Goal: Information Seeking & Learning: Find specific fact

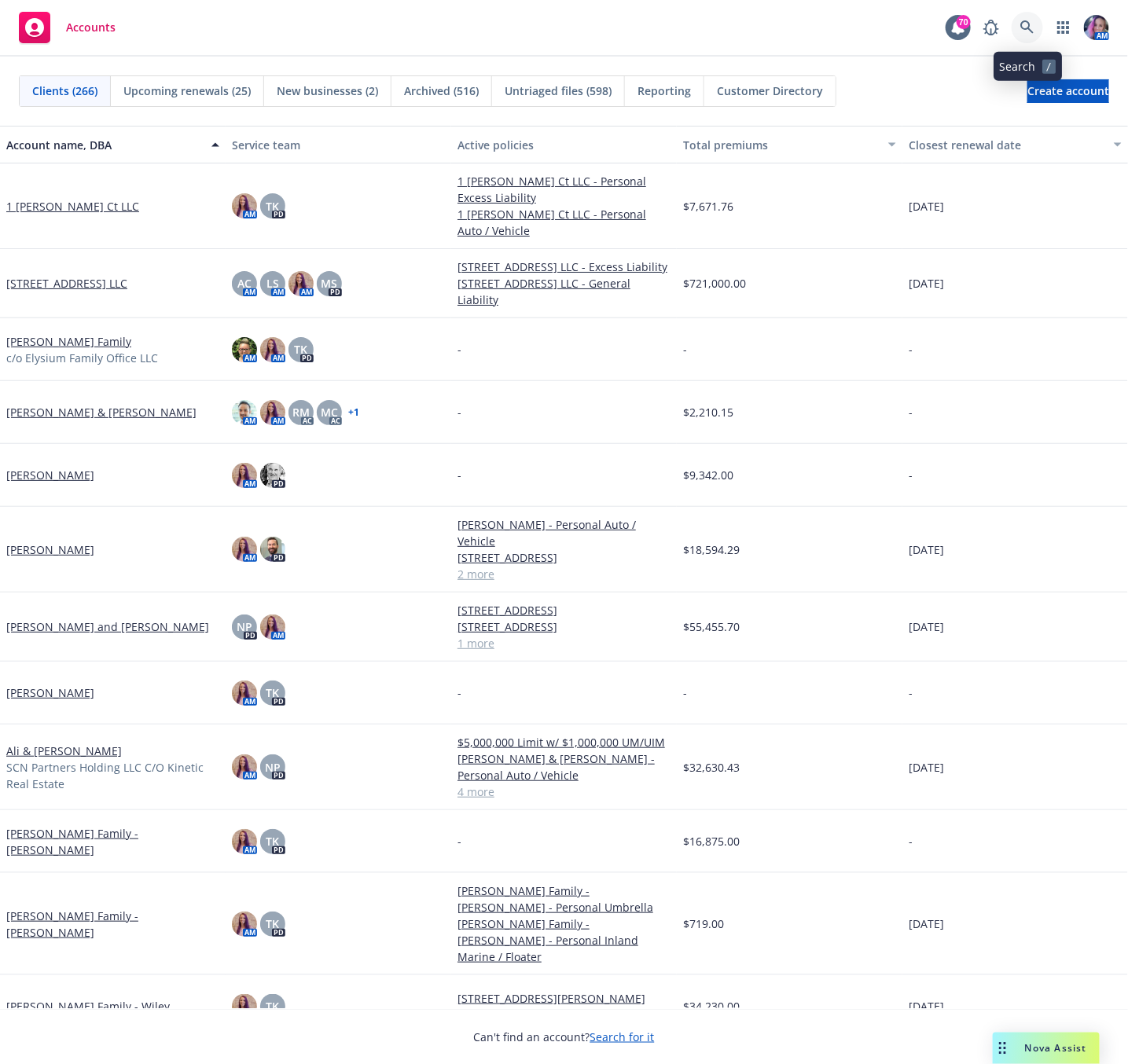
click at [1031, 33] on icon at bounding box center [1026, 27] width 14 height 14
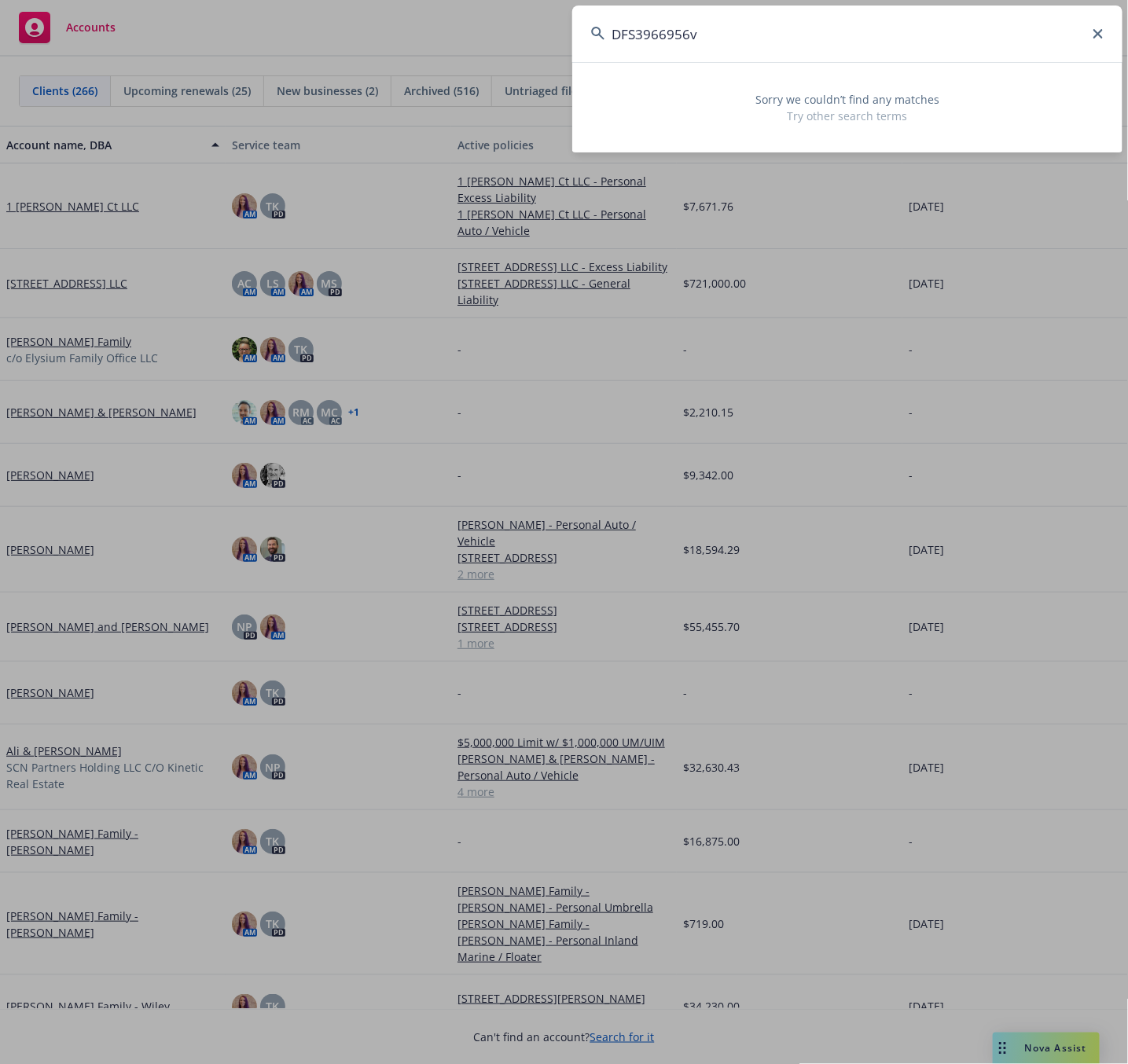
drag, startPoint x: 713, startPoint y: 42, endPoint x: 509, endPoint y: 37, distance: 204.1
click at [509, 38] on div "DFS3966956v Sorry we couldn’t find any matches Try other search terms" at bounding box center [564, 532] width 1128 height 1064
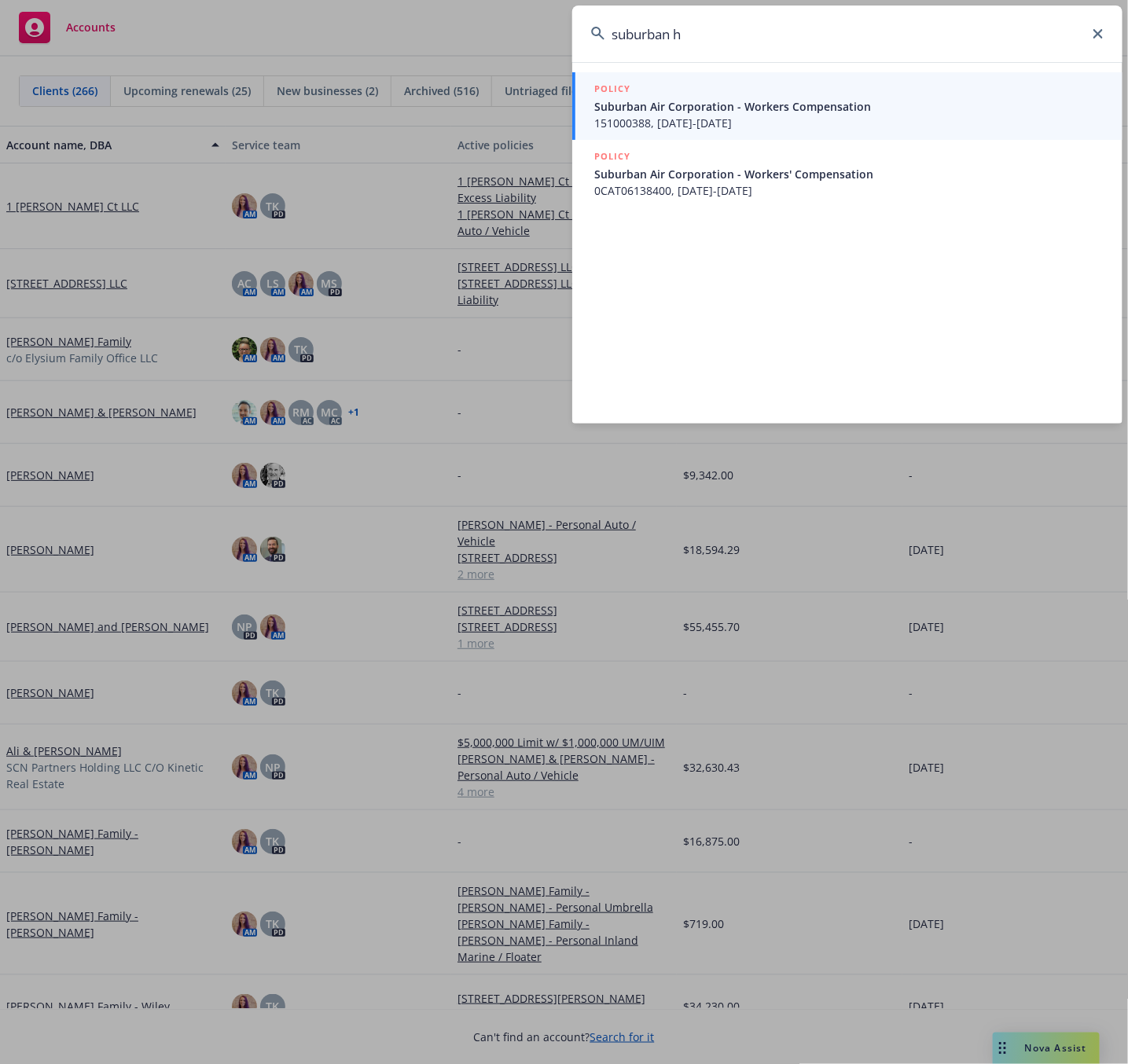
click at [752, 49] on input "suburban h" at bounding box center [847, 34] width 550 height 57
drag, startPoint x: 734, startPoint y: 40, endPoint x: 474, endPoint y: 35, distance: 260.0
click at [477, 35] on div "suburban h POLICY Suburban Air Corporation - Workers Compensation 151000388, [D…" at bounding box center [564, 532] width 1128 height 1064
paste input "DFS3966956"
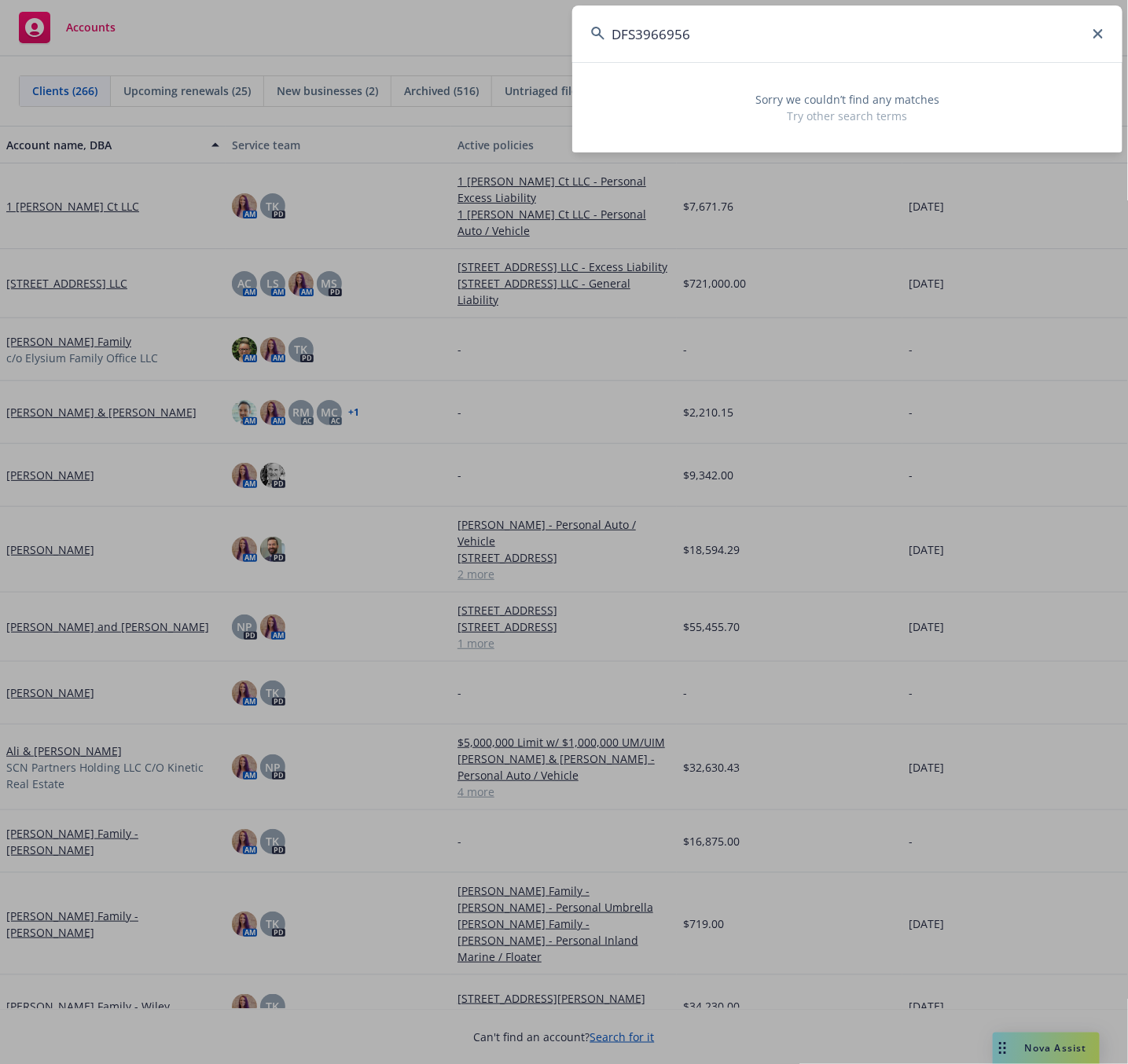
type input "DFS3966956v"
drag, startPoint x: 743, startPoint y: 31, endPoint x: 582, endPoint y: 31, distance: 161.0
click at [582, 31] on input "DFS3966956v" at bounding box center [847, 34] width 550 height 57
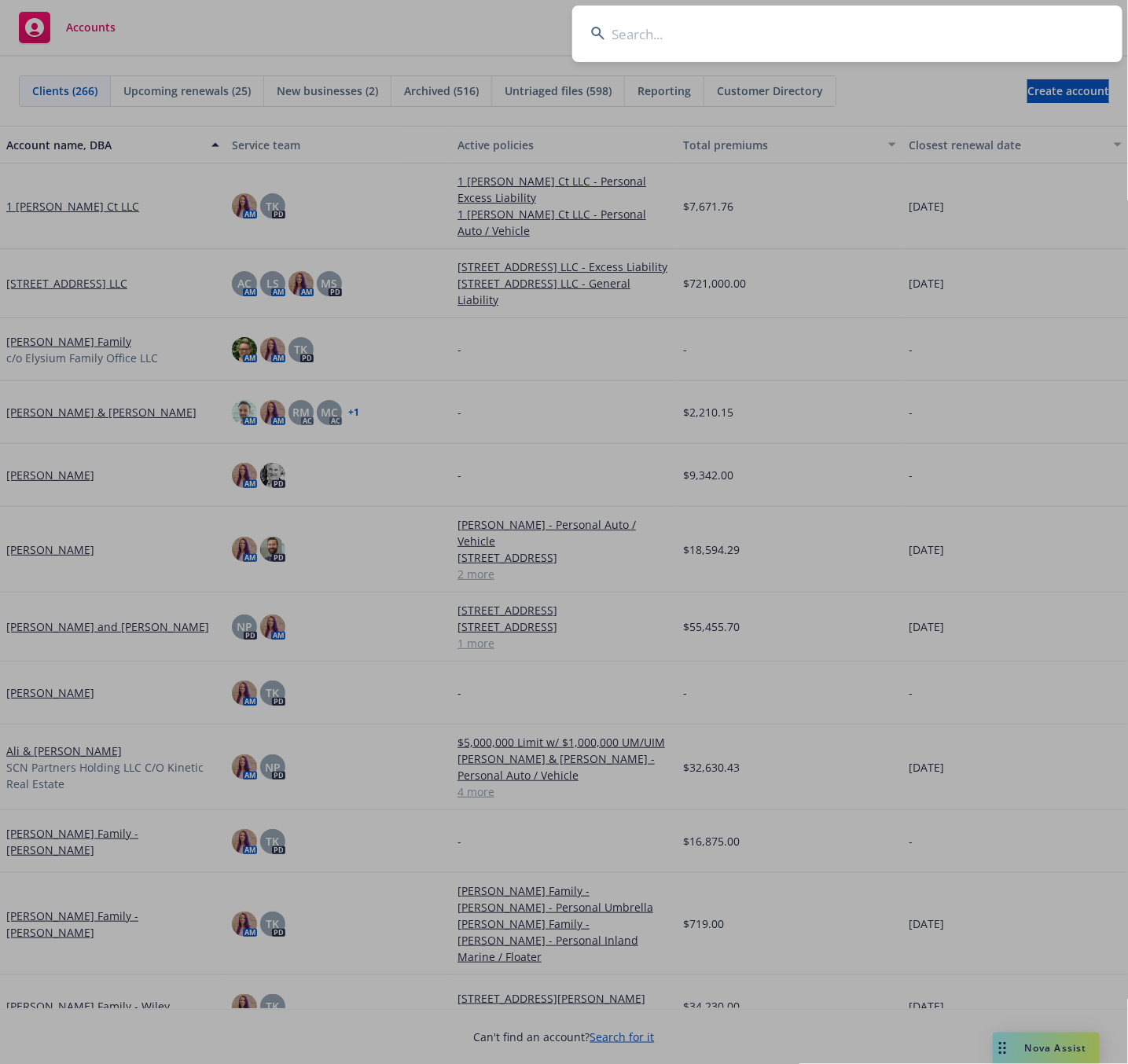
click at [877, 24] on input at bounding box center [847, 34] width 550 height 57
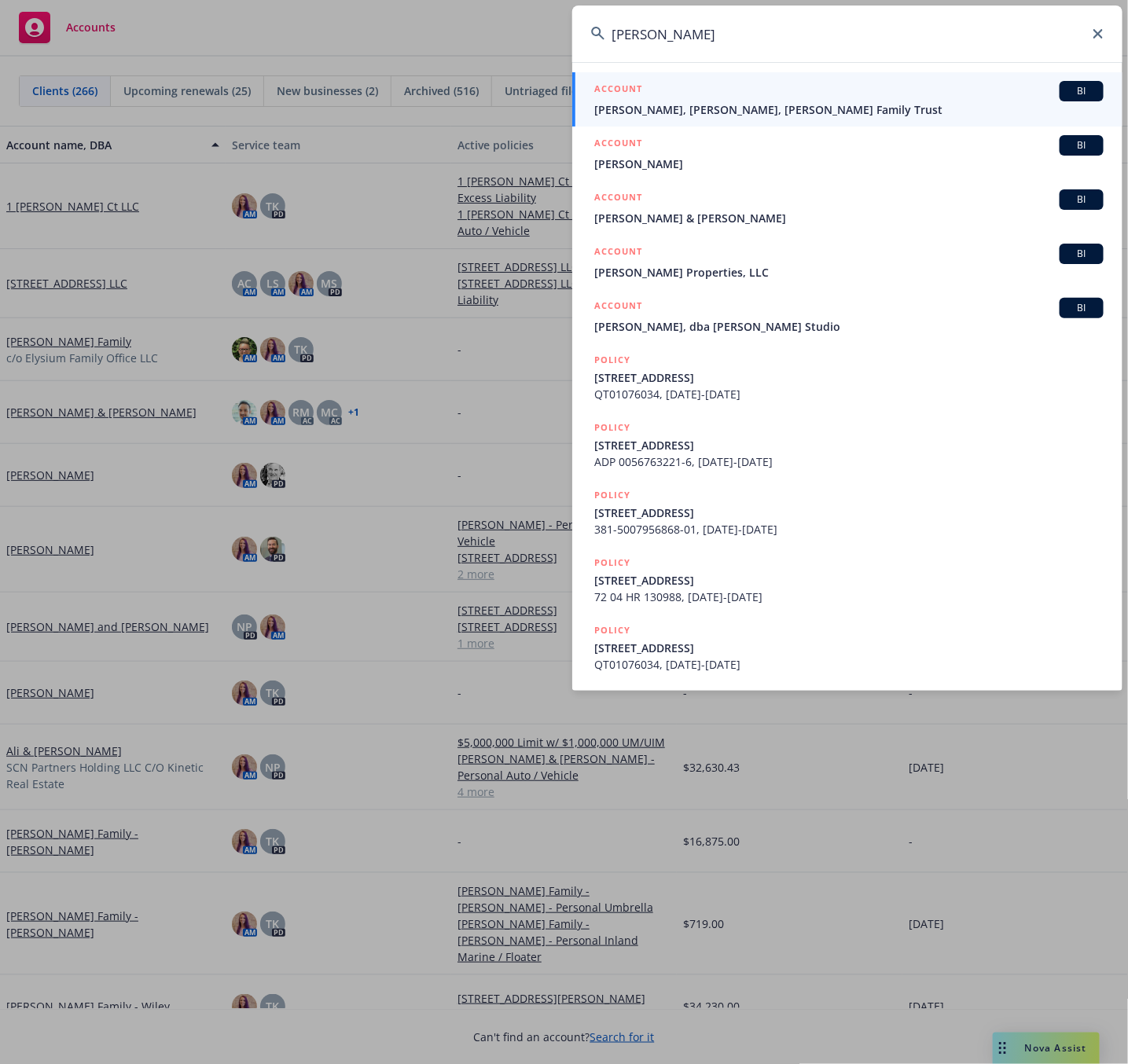
type input "[PERSON_NAME]"
click at [648, 92] on div "ACCOUNT BI" at bounding box center [849, 91] width 509 height 21
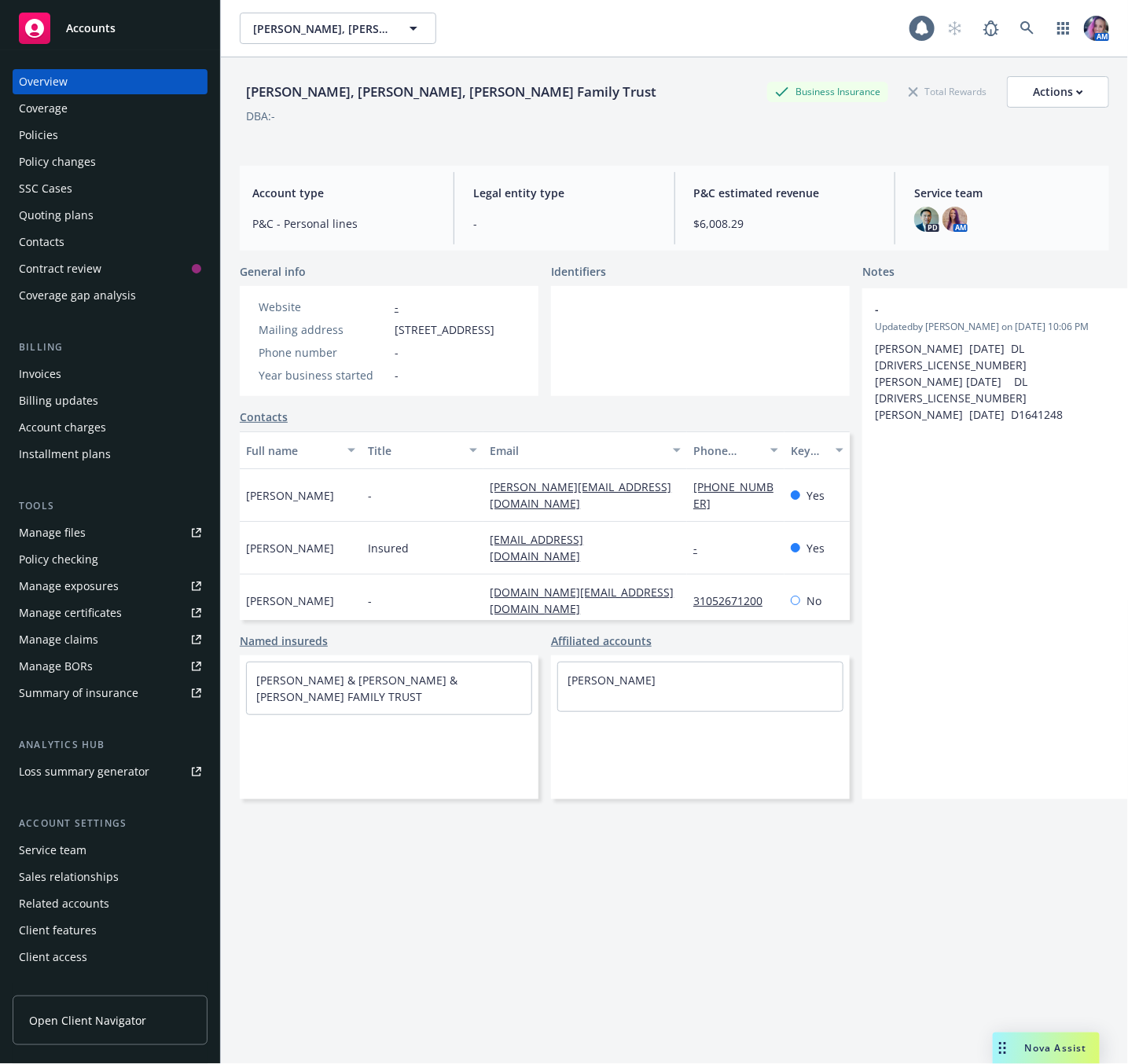
click at [69, 134] on div "Policies" at bounding box center [110, 135] width 182 height 25
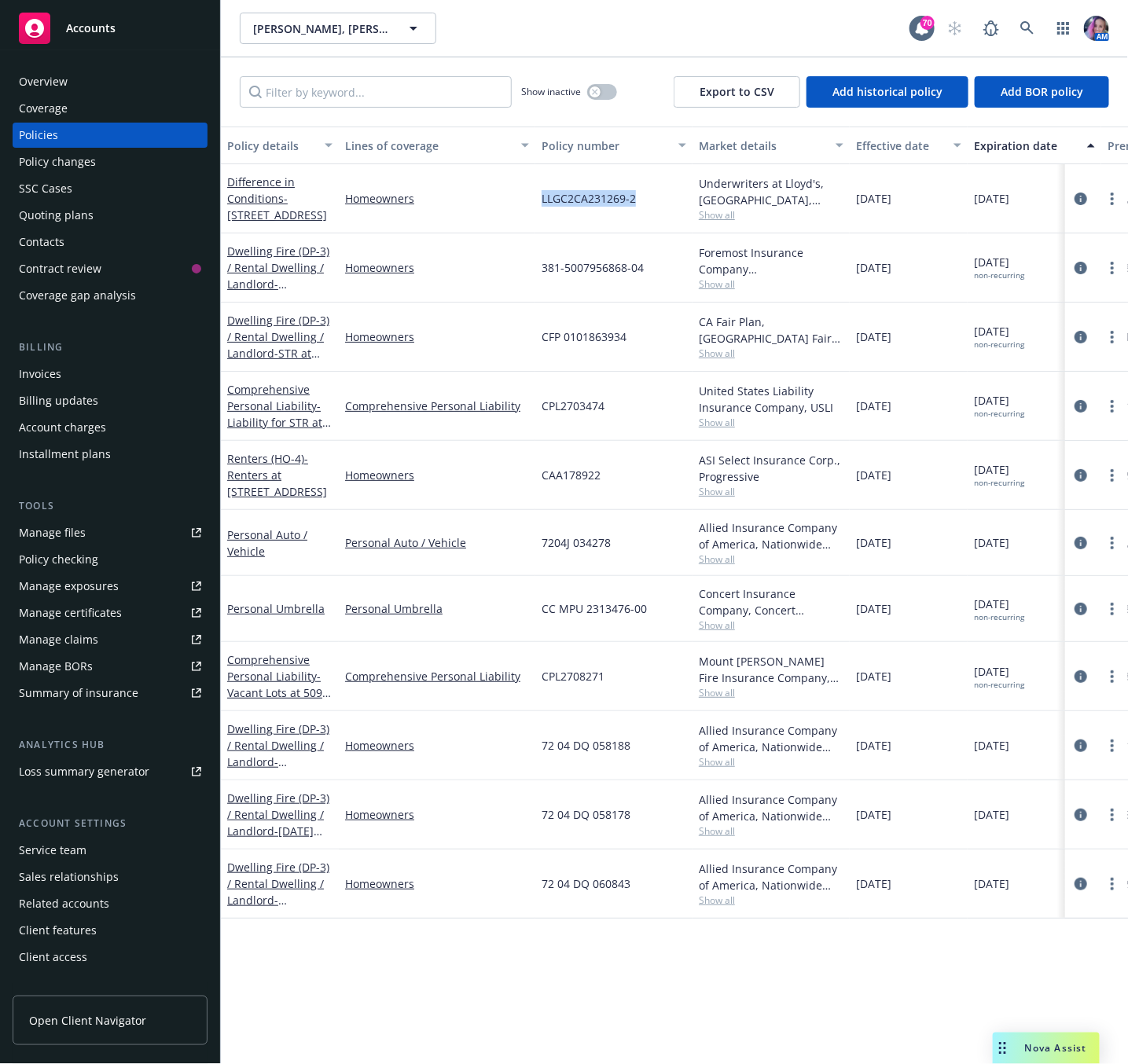
drag, startPoint x: 536, startPoint y: 201, endPoint x: 638, endPoint y: 203, distance: 102.0
click at [638, 203] on div "LLGC2CA231269-2" at bounding box center [614, 198] width 157 height 69
copy span "LLGC2CA231269-2"
click at [274, 732] on link "Dwelling Fire (DP-3) / Rental Dwelling / Landlord - [STREET_ADDRESS]" at bounding box center [278, 753] width 102 height 64
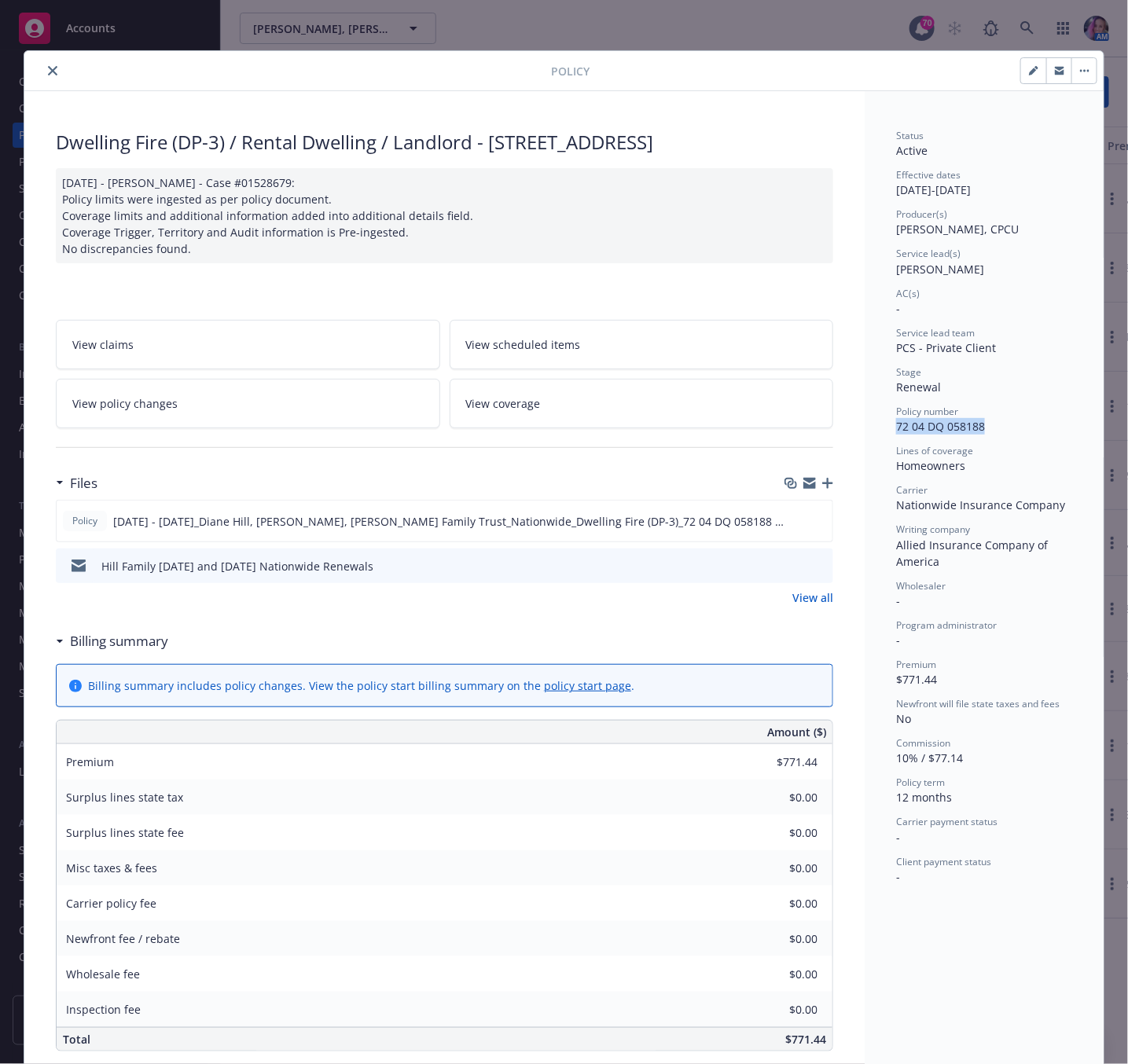
drag, startPoint x: 885, startPoint y: 427, endPoint x: 976, endPoint y: 432, distance: 91.1
click at [976, 432] on div "Status Active Effective dates [DATE] - [DATE] Producer(s) [PERSON_NAME], CPCU S…" at bounding box center [983, 802] width 239 height 1423
copy span "72 04 DQ 058188"
click at [48, 69] on icon "close" at bounding box center [52, 70] width 9 height 9
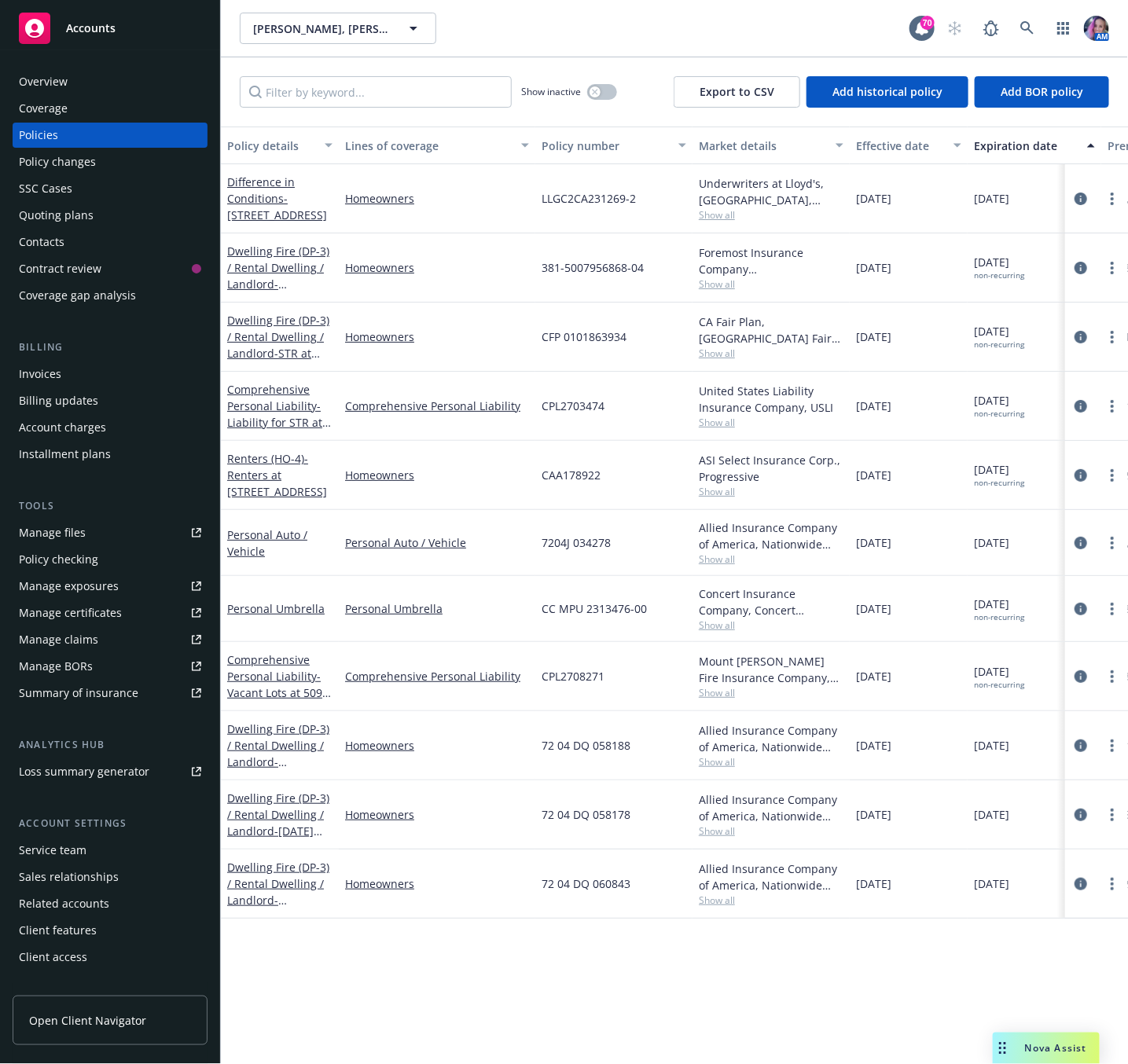
click at [536, 199] on div "LLGC2CA231269-2" at bounding box center [614, 198] width 157 height 69
drag, startPoint x: 540, startPoint y: 198, endPoint x: 653, endPoint y: 203, distance: 113.1
click at [653, 203] on div "LLGC2CA231269-2" at bounding box center [614, 198] width 157 height 69
copy span "LLGC2CA231269-2"
click at [1026, 27] on icon at bounding box center [1026, 27] width 14 height 14
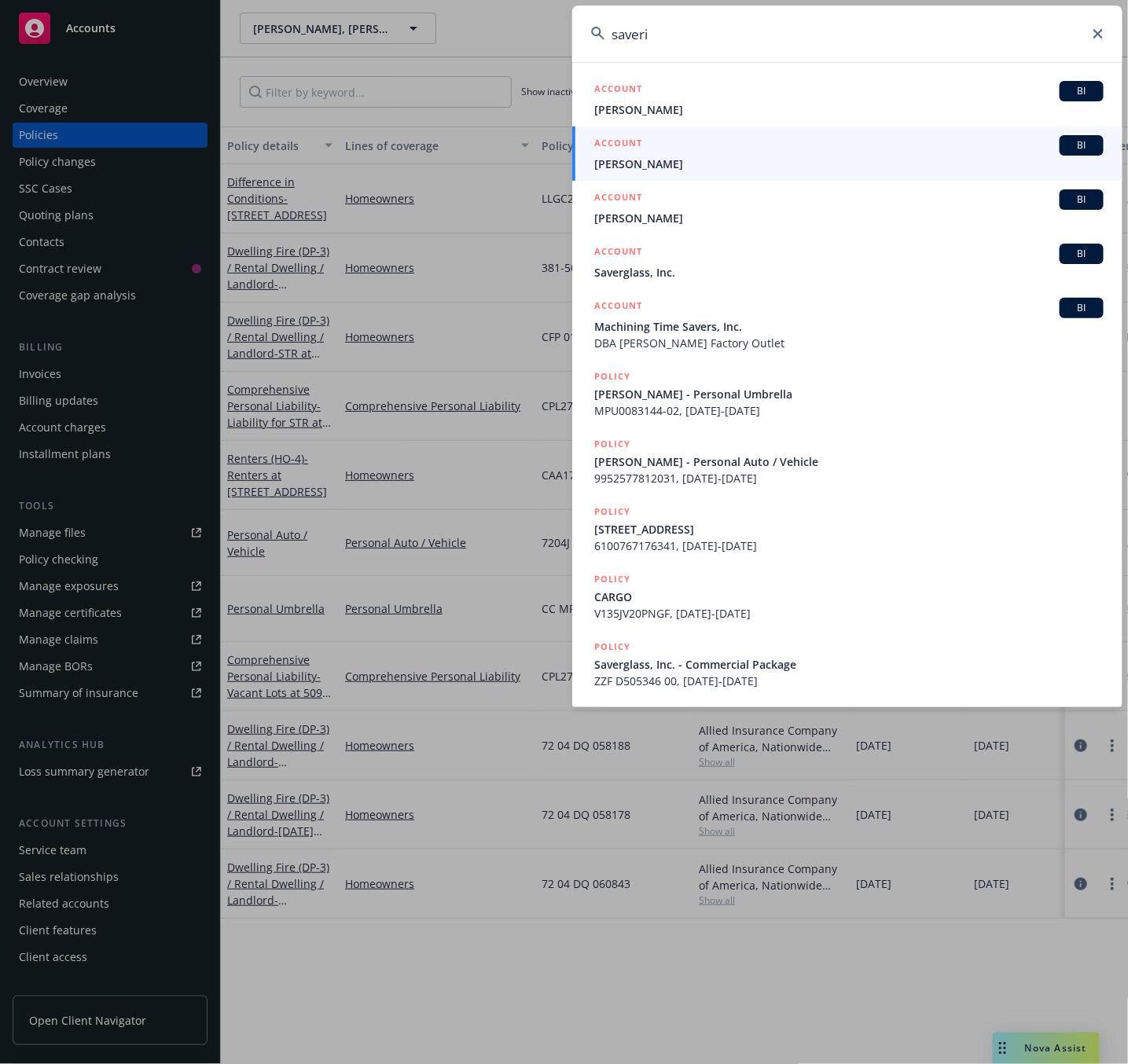
type input "saveri"
click at [718, 154] on div "ACCOUNT BI" at bounding box center [849, 145] width 509 height 21
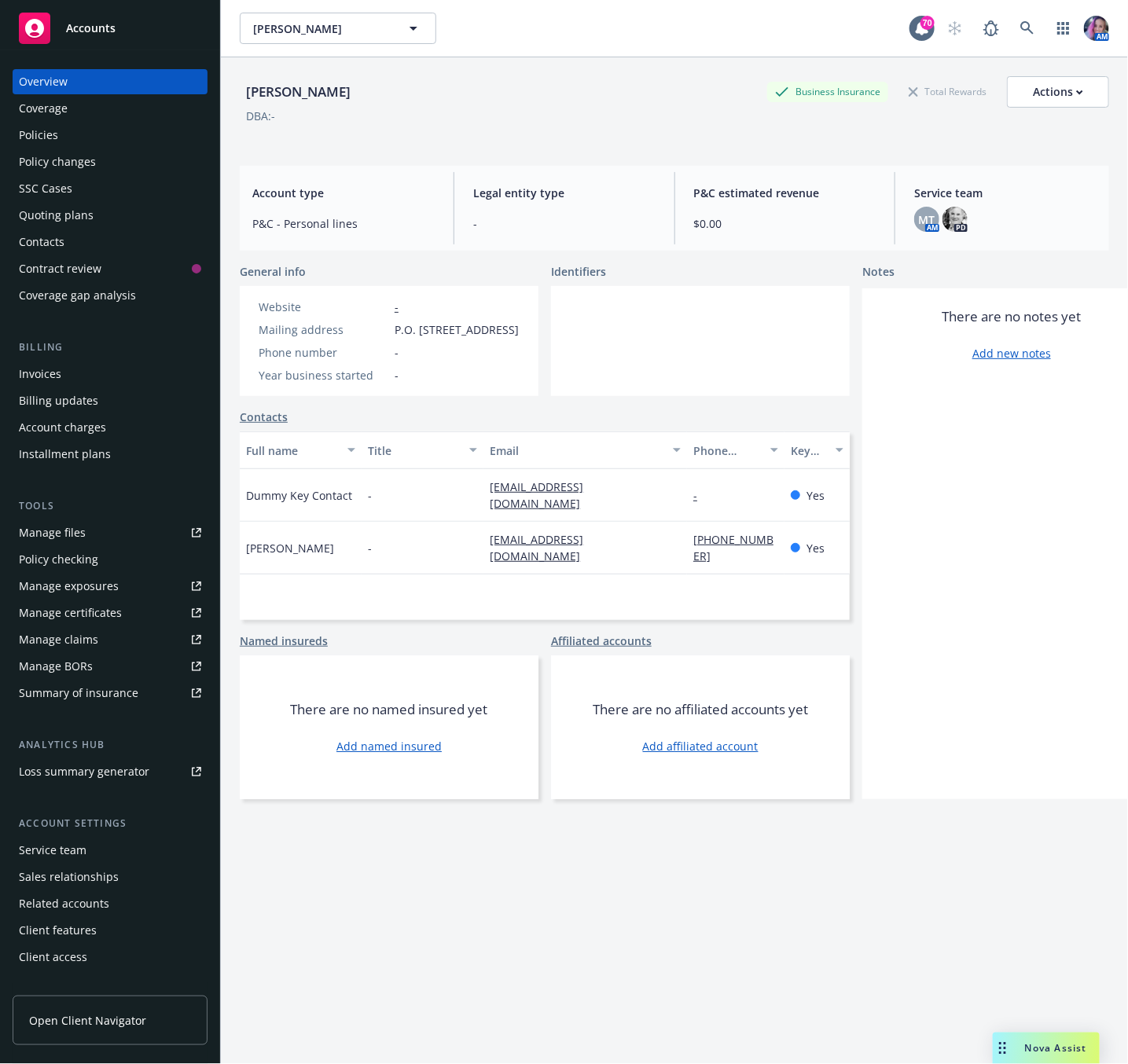
click at [48, 126] on div "Policies" at bounding box center [38, 135] width 39 height 25
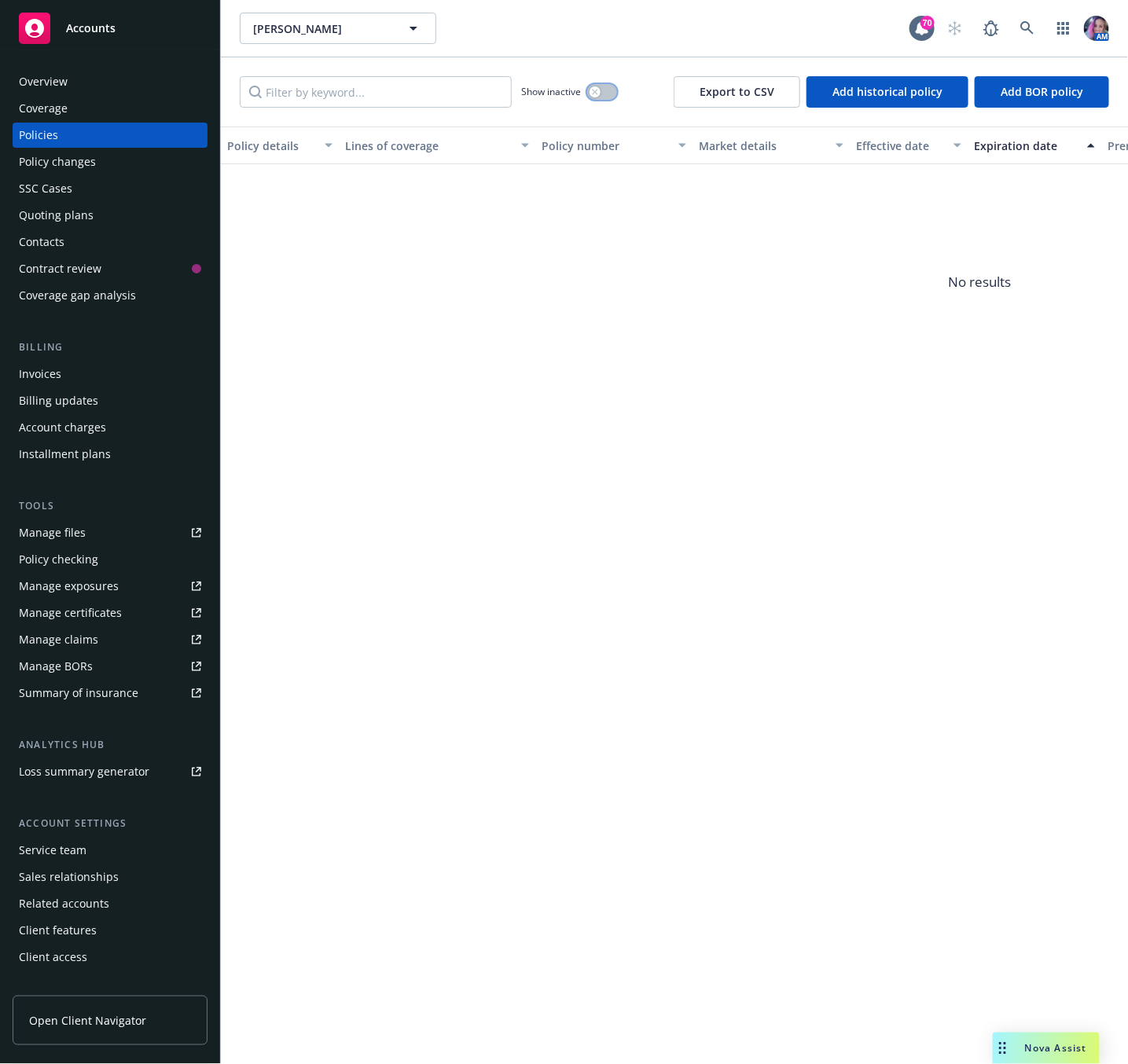
click at [609, 94] on button "button" at bounding box center [602, 92] width 30 height 16
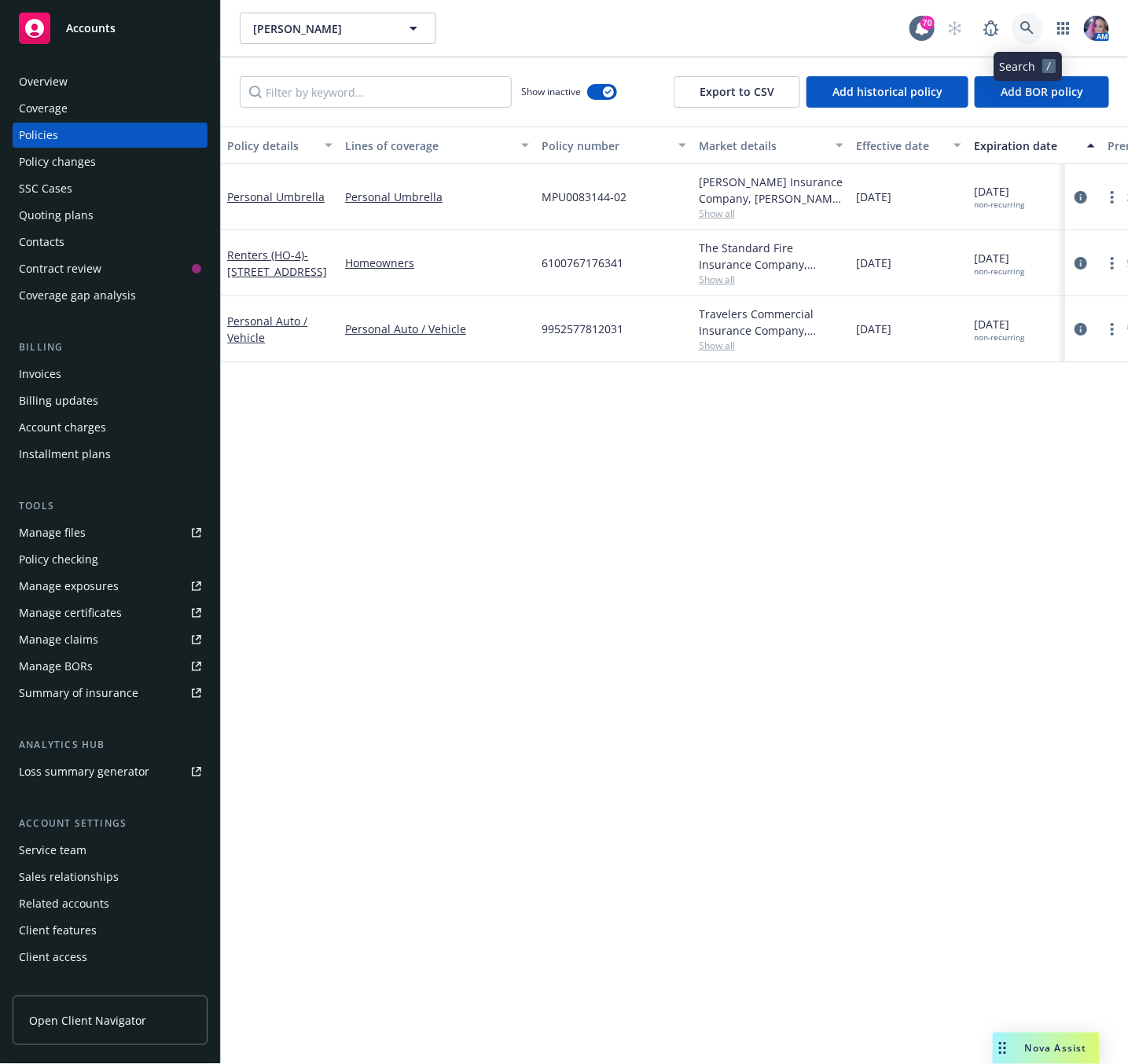
click at [1024, 23] on icon at bounding box center [1026, 27] width 14 height 14
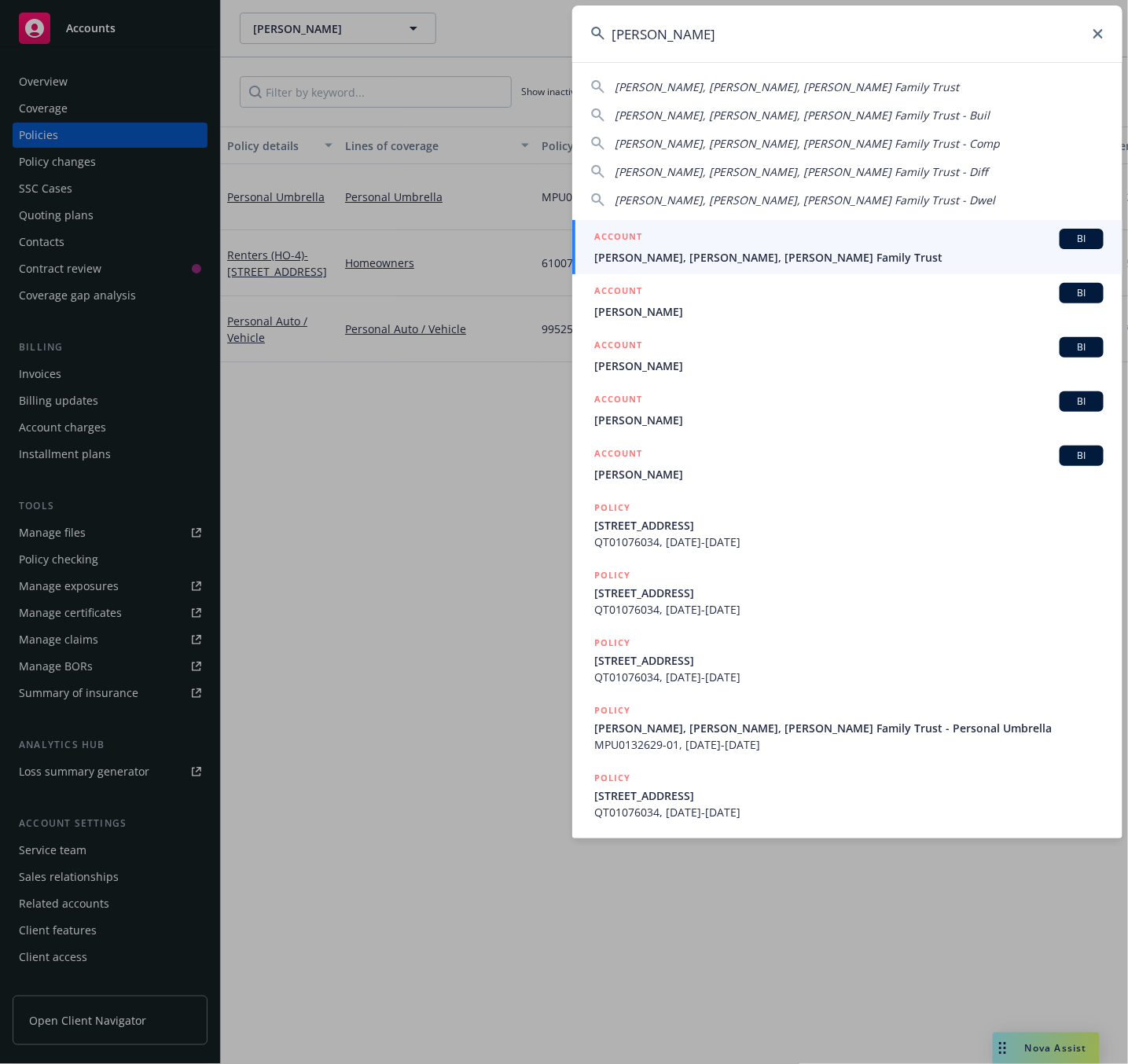
type input "[PERSON_NAME]"
click at [609, 246] on h5 "ACCOUNT" at bounding box center [619, 238] width 48 height 19
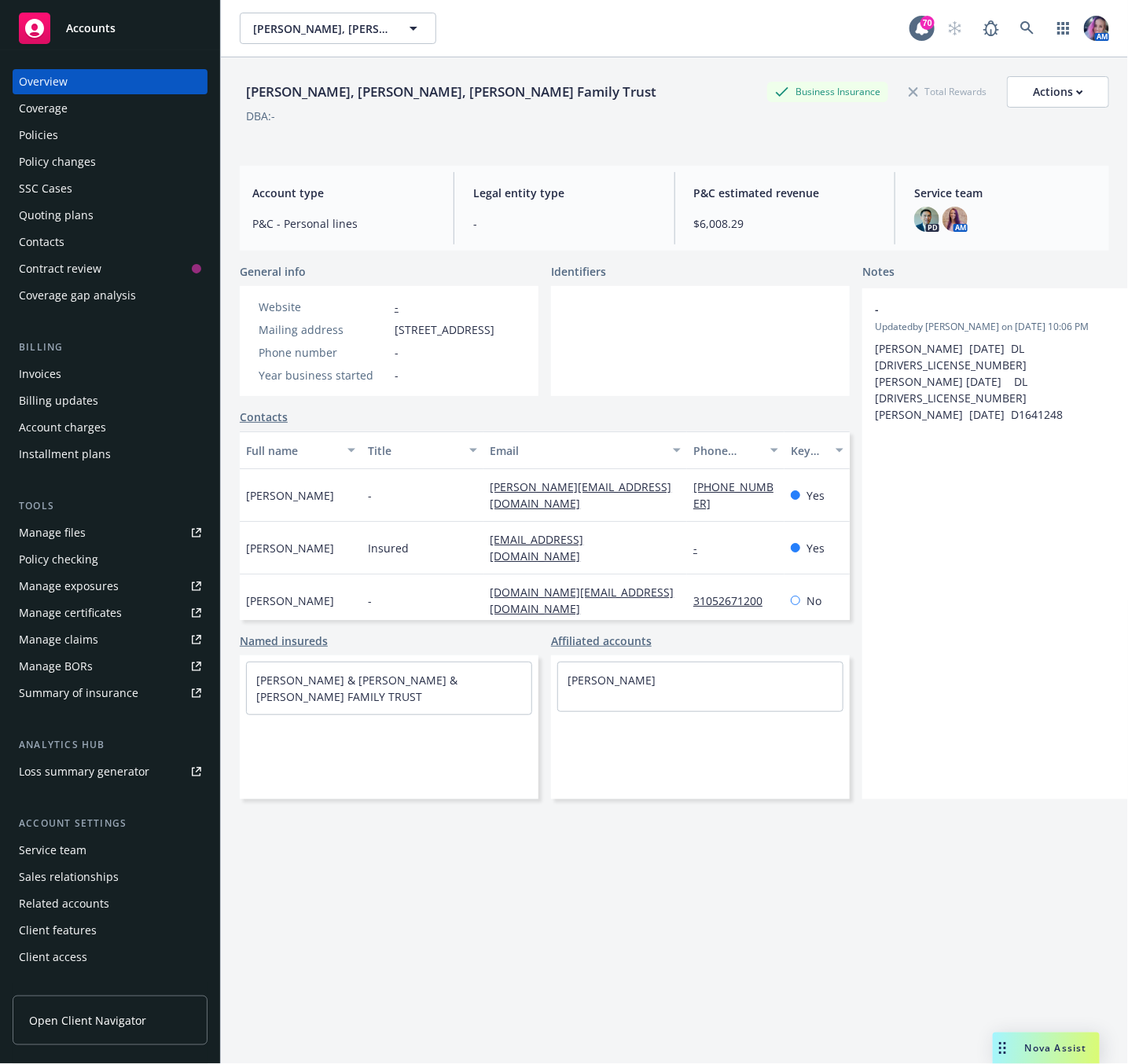
click at [63, 134] on div "Policies" at bounding box center [110, 135] width 182 height 25
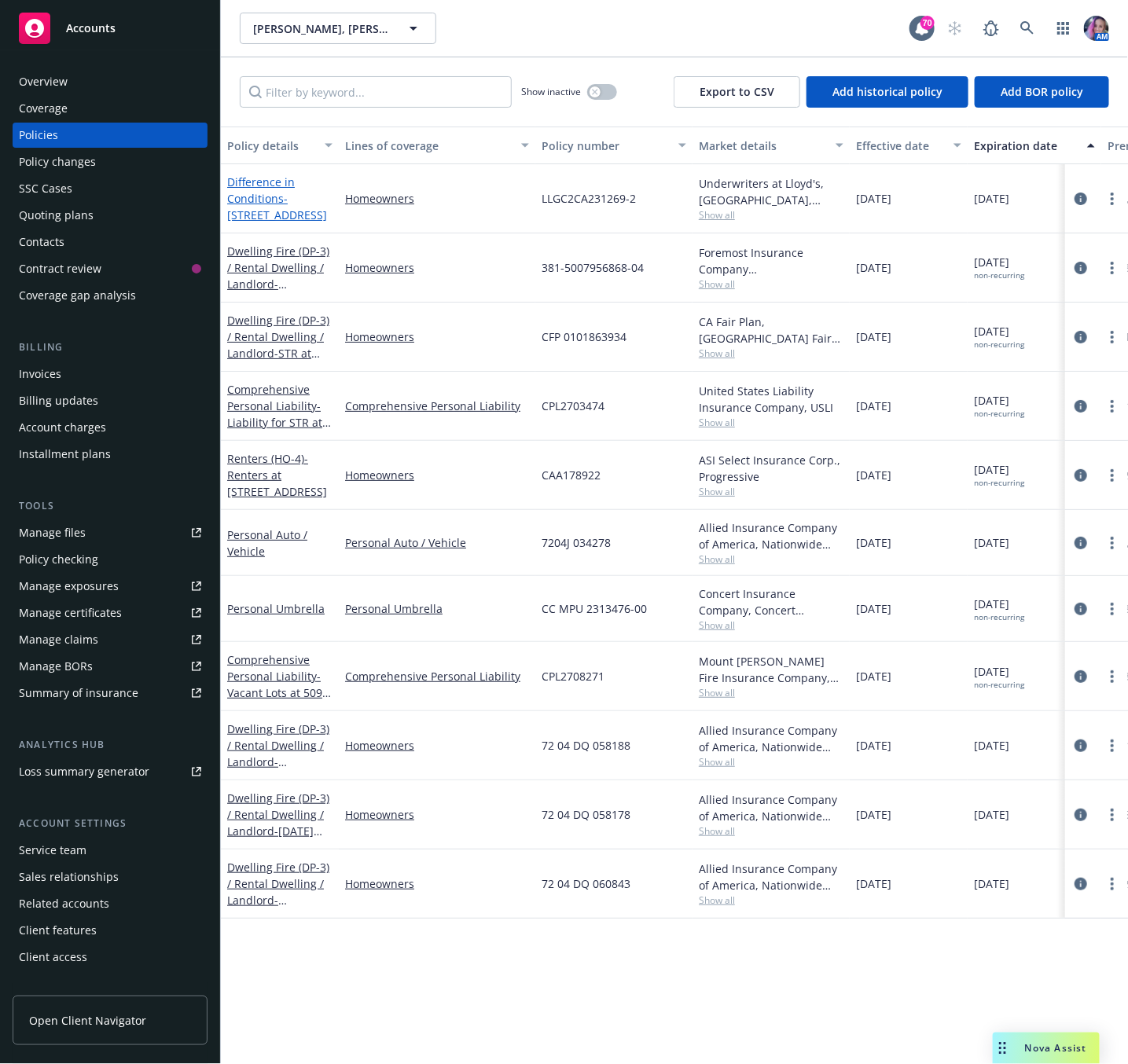
click at [283, 203] on span "- [STREET_ADDRESS]" at bounding box center [277, 206] width 100 height 32
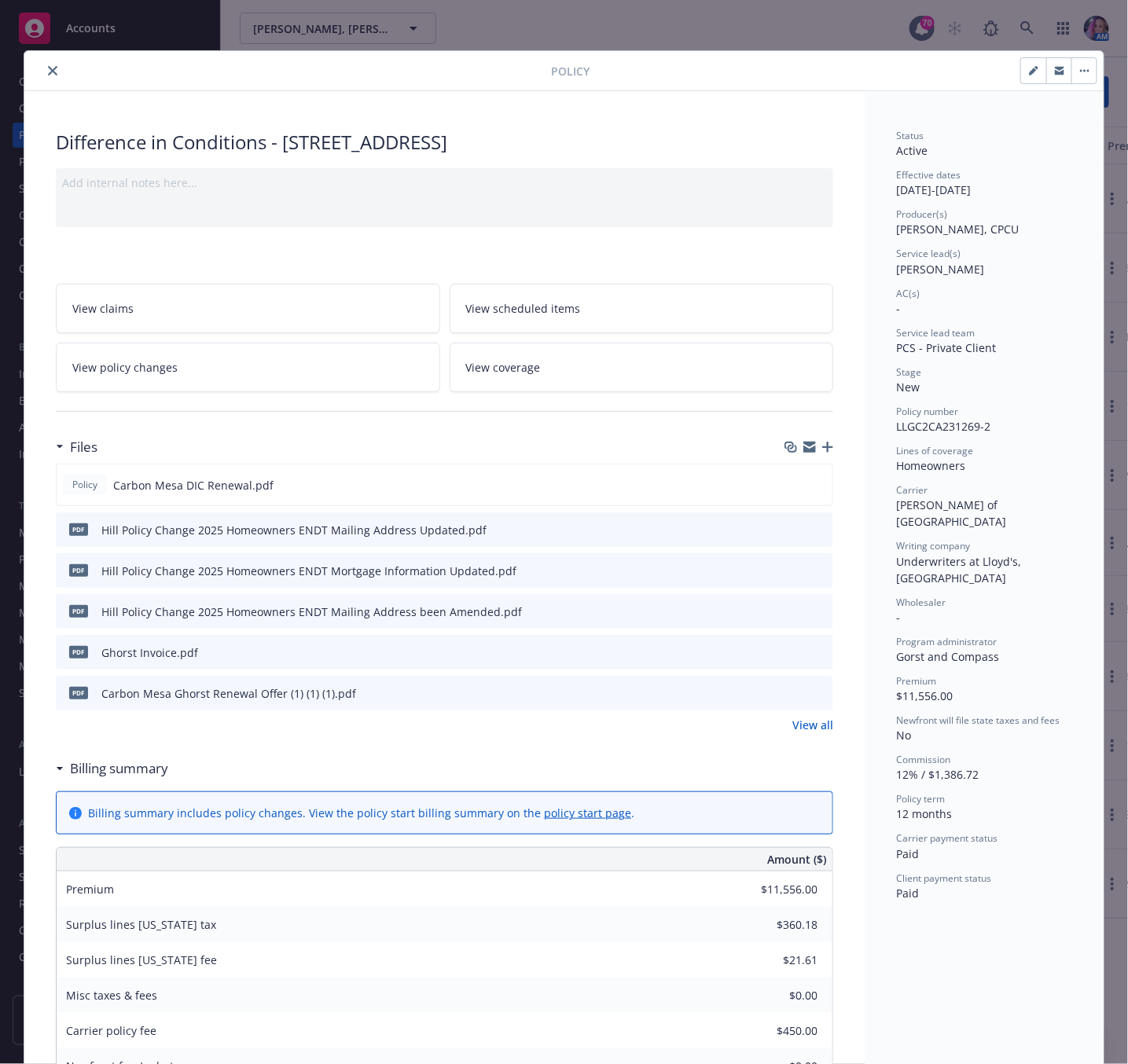
drag, startPoint x: 276, startPoint y: 140, endPoint x: 477, endPoint y: 147, distance: 201.1
click at [477, 147] on div "Difference in Conditions - [STREET_ADDRESS]" at bounding box center [445, 142] width 778 height 27
copy div "[STREET_ADDRESS]"
click at [48, 74] on icon "close" at bounding box center [52, 70] width 9 height 9
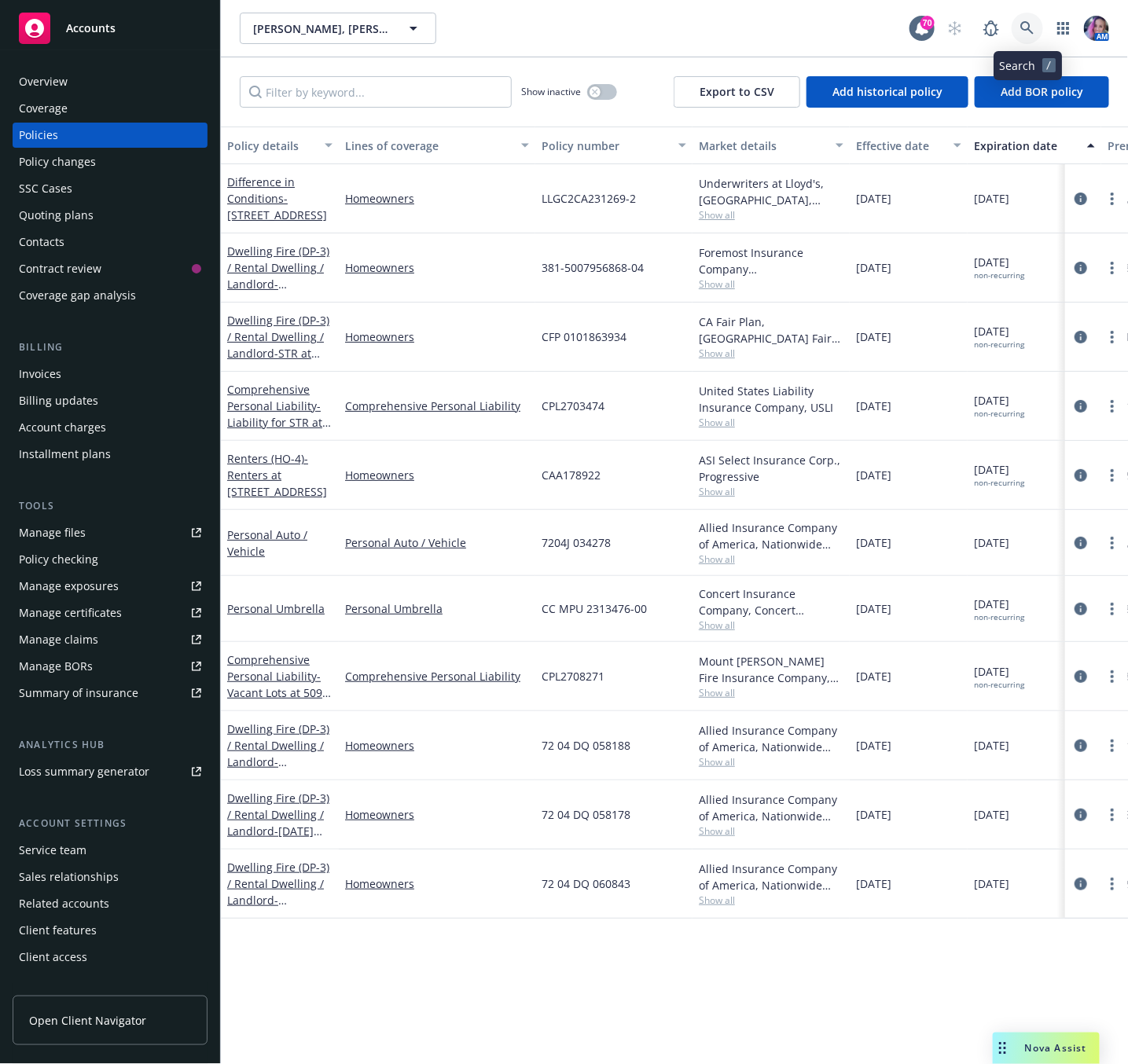
click at [1021, 17] on link at bounding box center [1027, 28] width 32 height 32
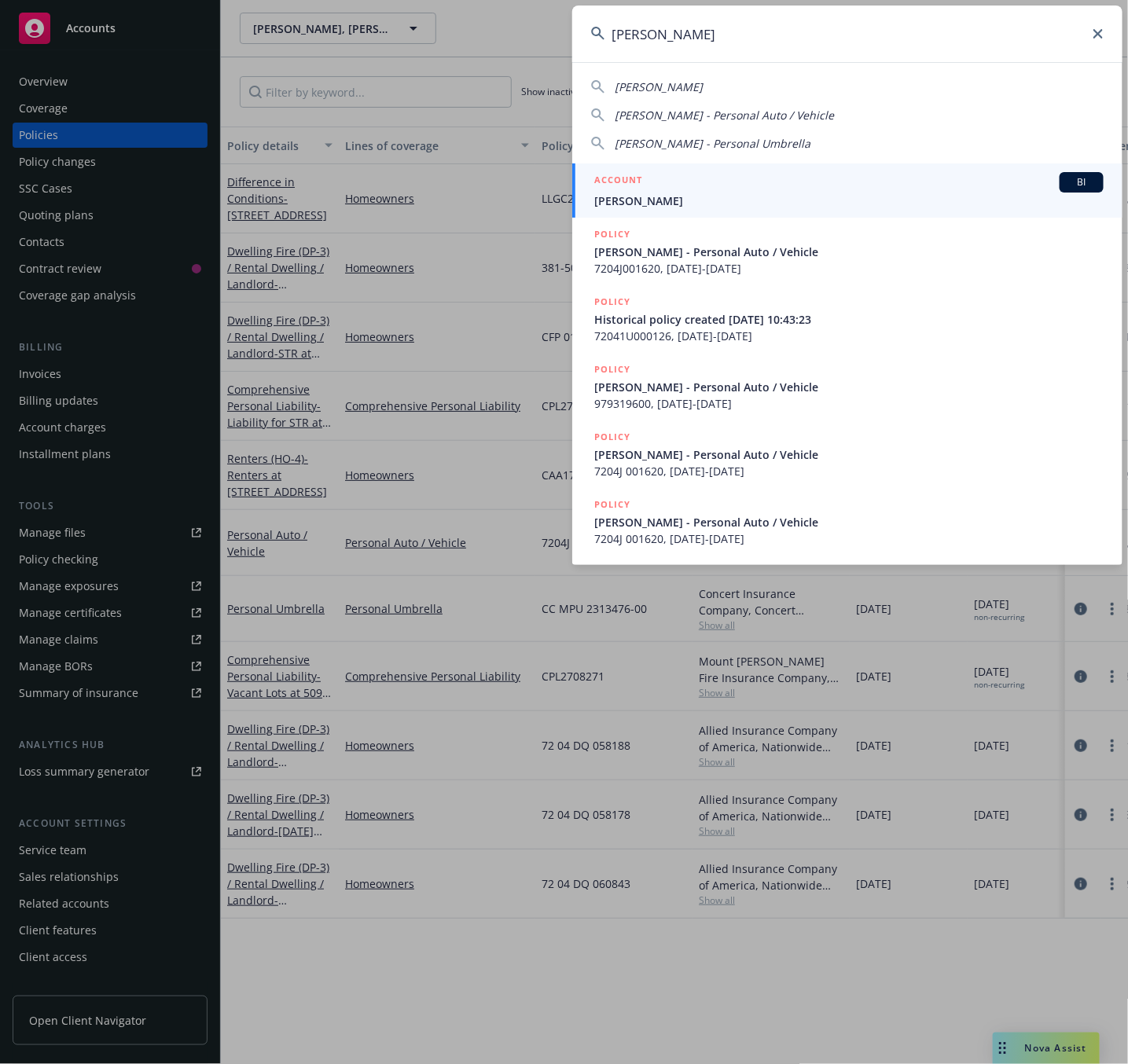
type input "[PERSON_NAME]"
click at [713, 186] on div "ACCOUNT BI" at bounding box center [849, 182] width 509 height 21
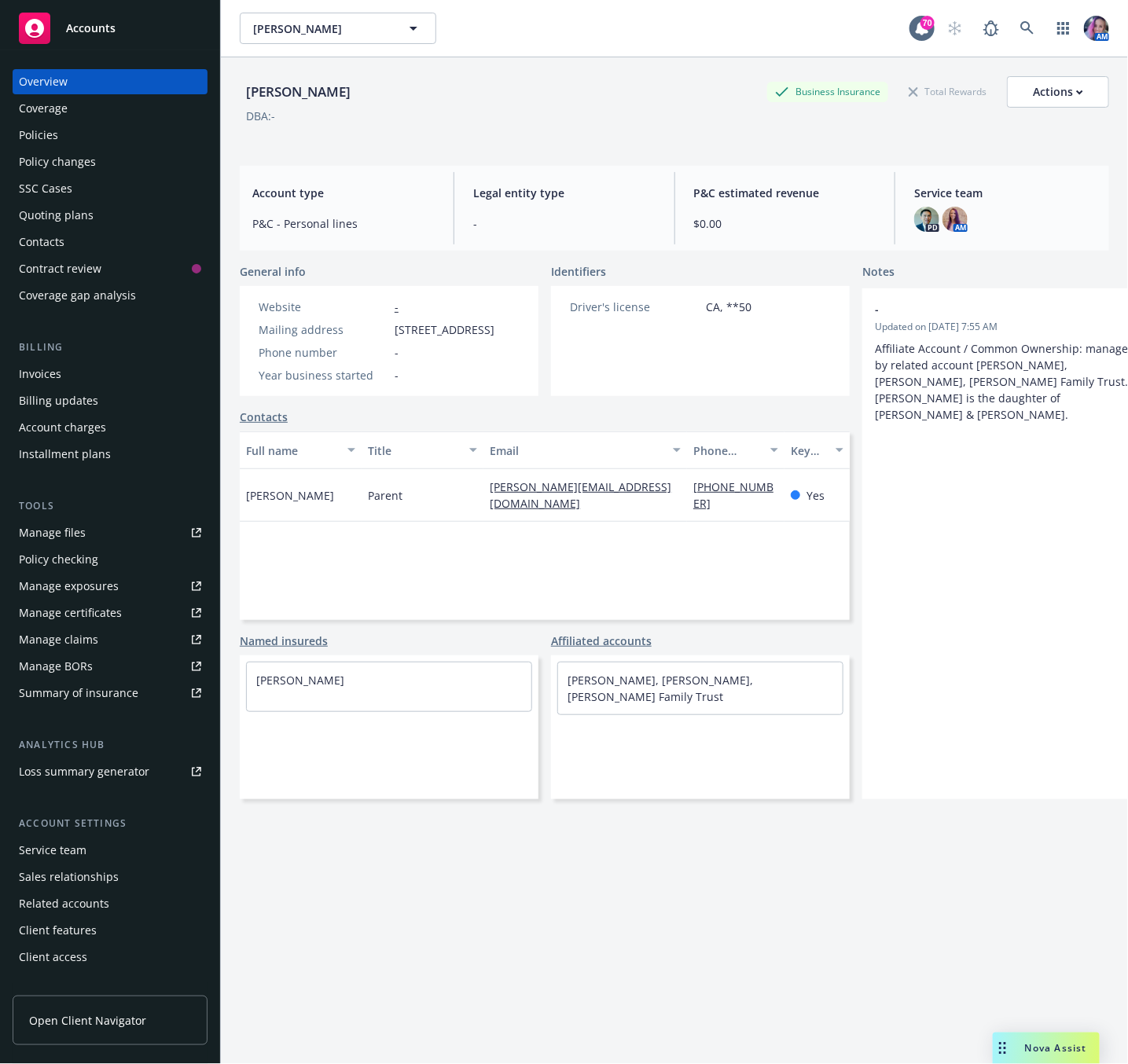
click at [62, 137] on div "Policies" at bounding box center [110, 135] width 182 height 25
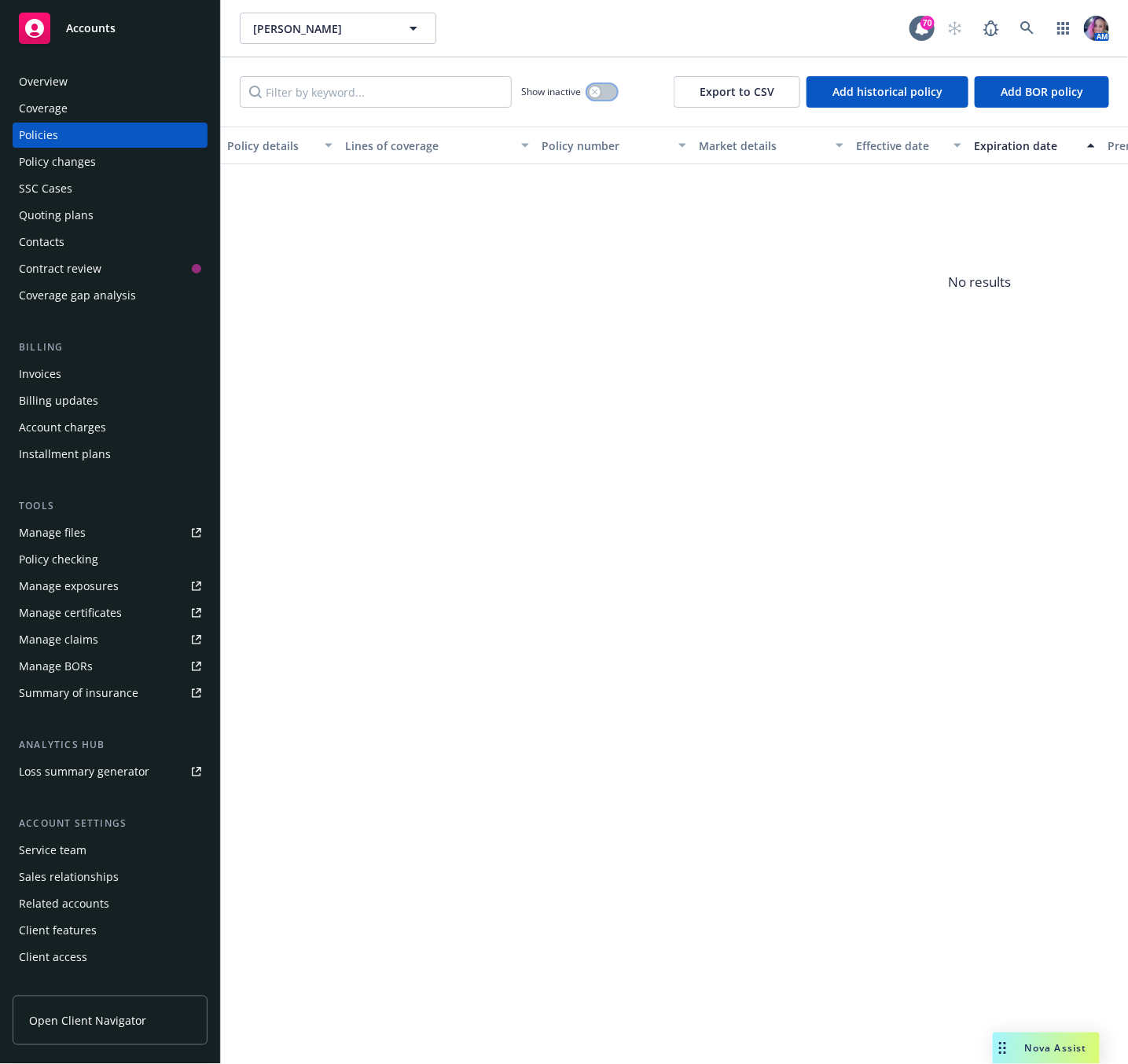
click at [606, 92] on button "button" at bounding box center [602, 92] width 30 height 16
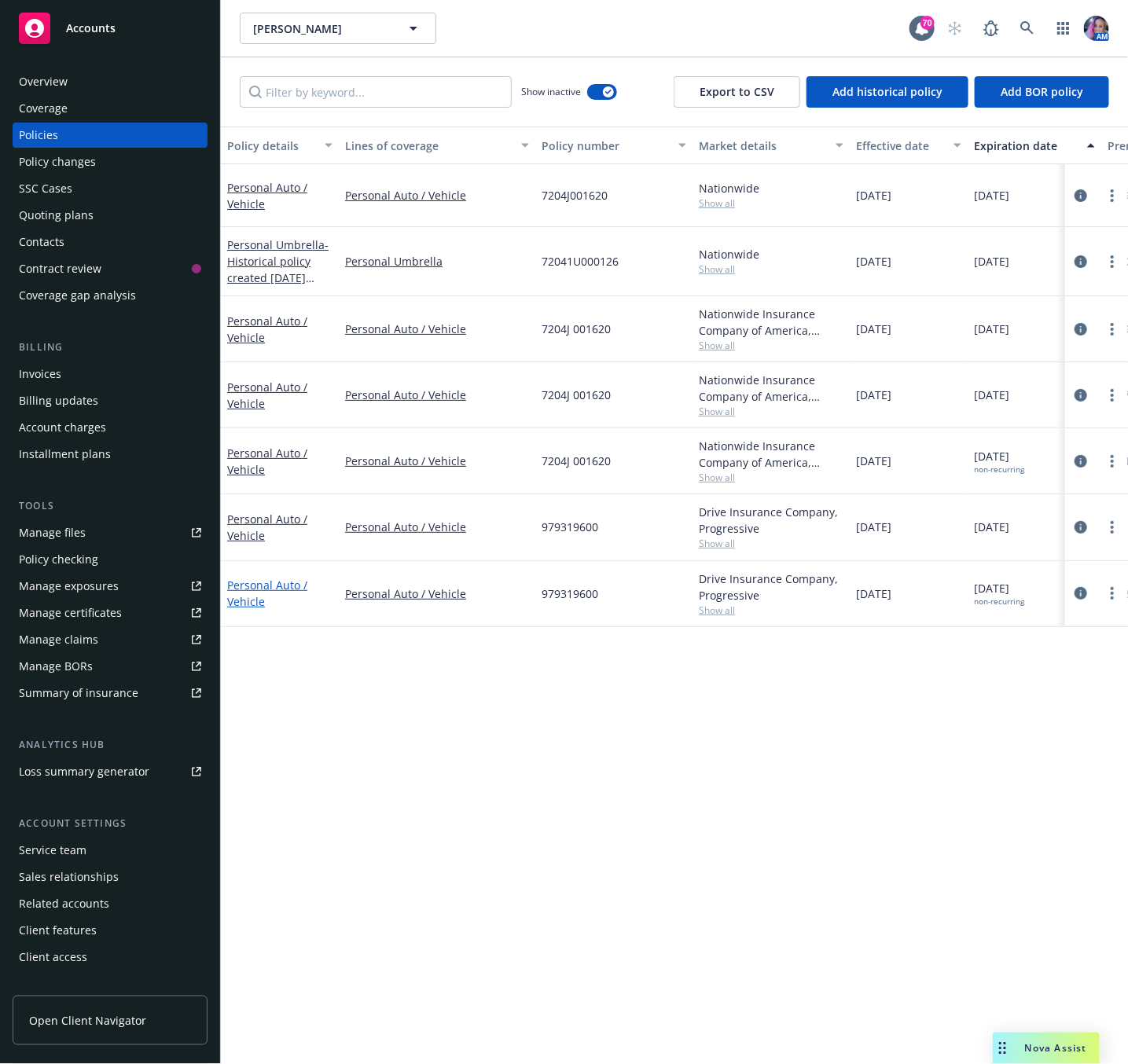
click at [257, 590] on link "Personal Auto / Vehicle" at bounding box center [267, 594] width 80 height 32
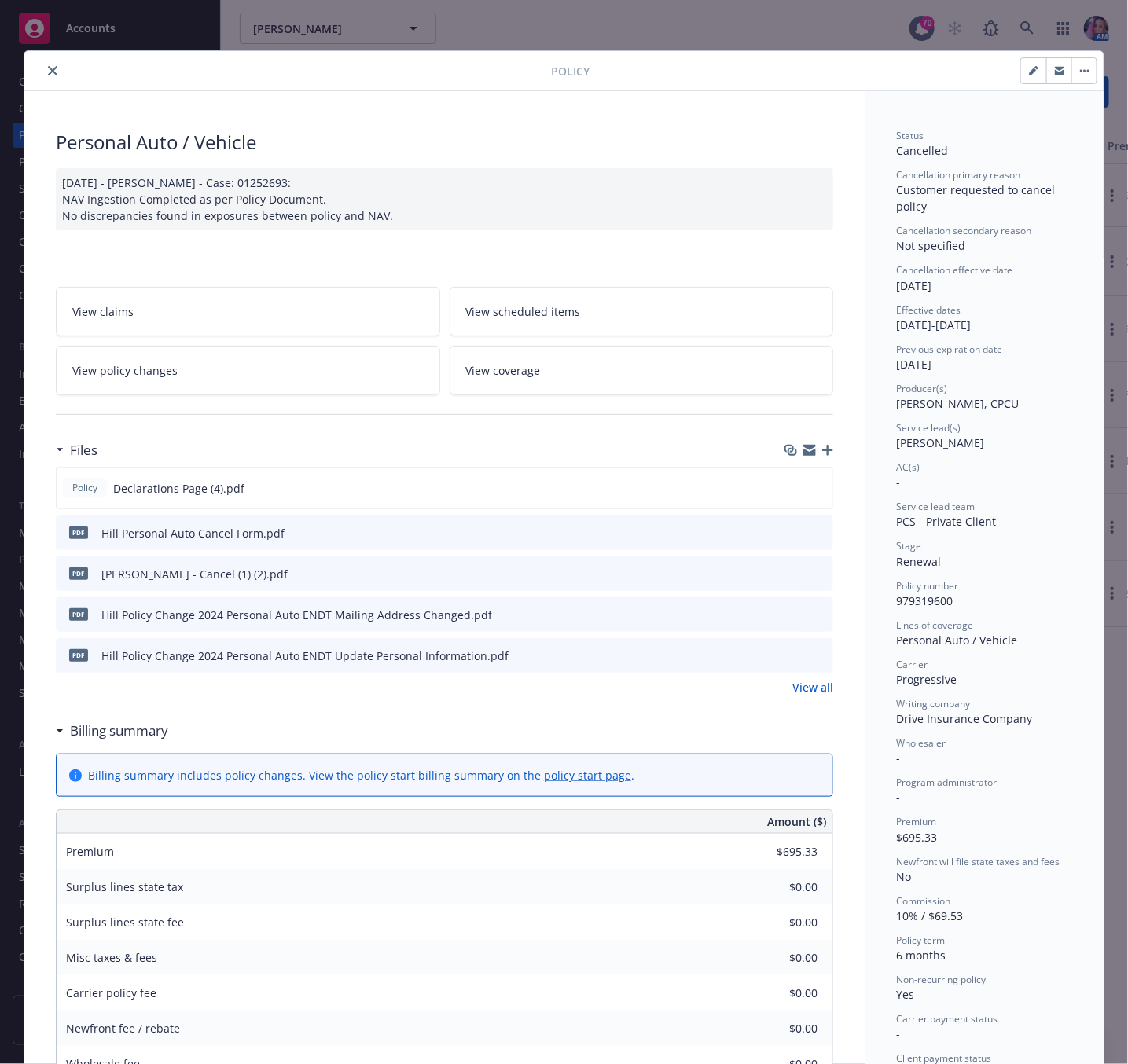
click at [32, 71] on div at bounding box center [291, 71] width 520 height 19
click at [52, 72] on button "close" at bounding box center [52, 71] width 19 height 19
